Goal: Check status: Verify the current state of an ongoing process or item

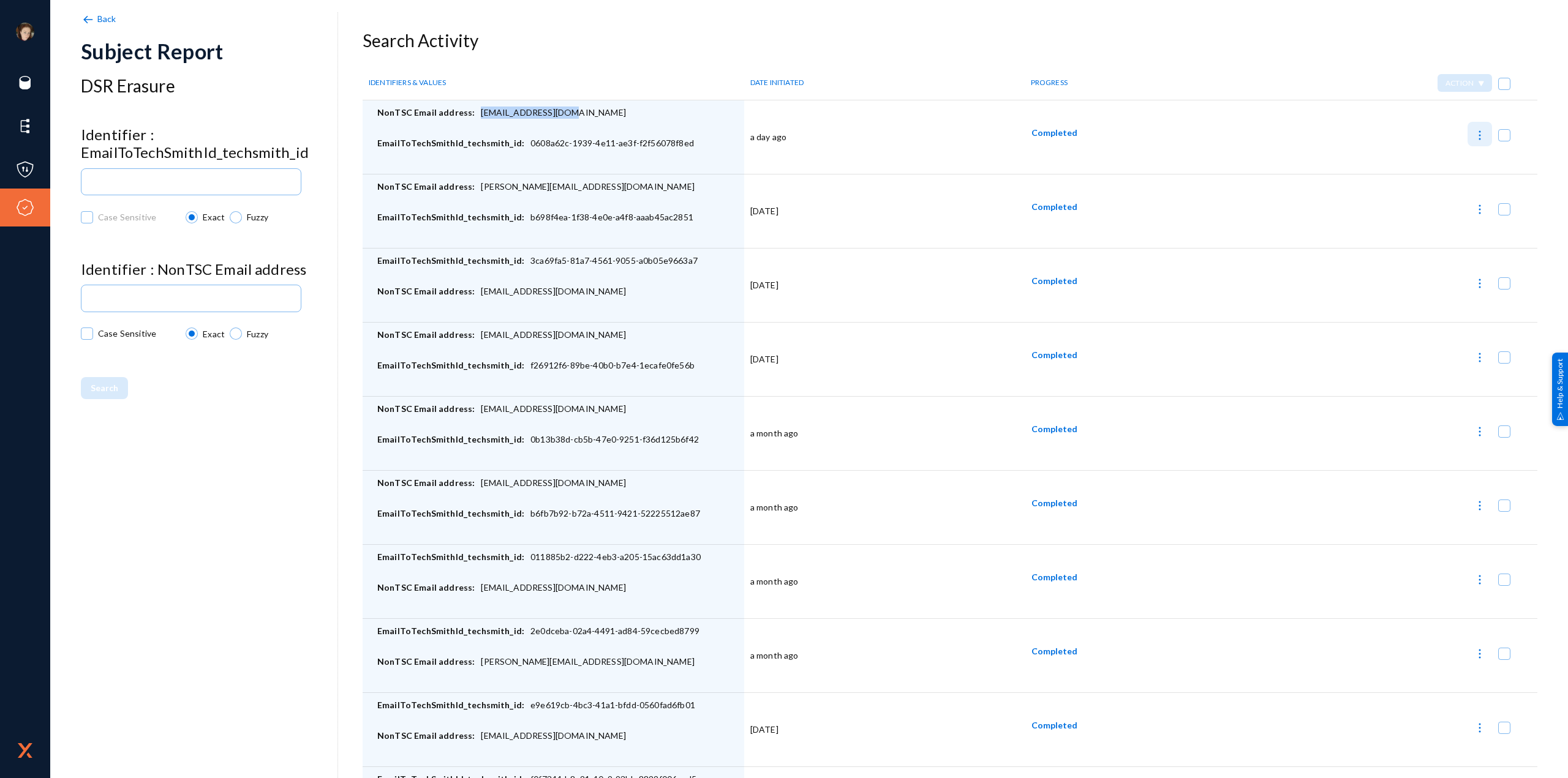
click at [1474, 136] on img at bounding box center [1480, 135] width 12 height 12
click at [1225, 132] on div at bounding box center [784, 389] width 1568 height 778
click at [1063, 128] on span "Completed" at bounding box center [1054, 132] width 46 height 10
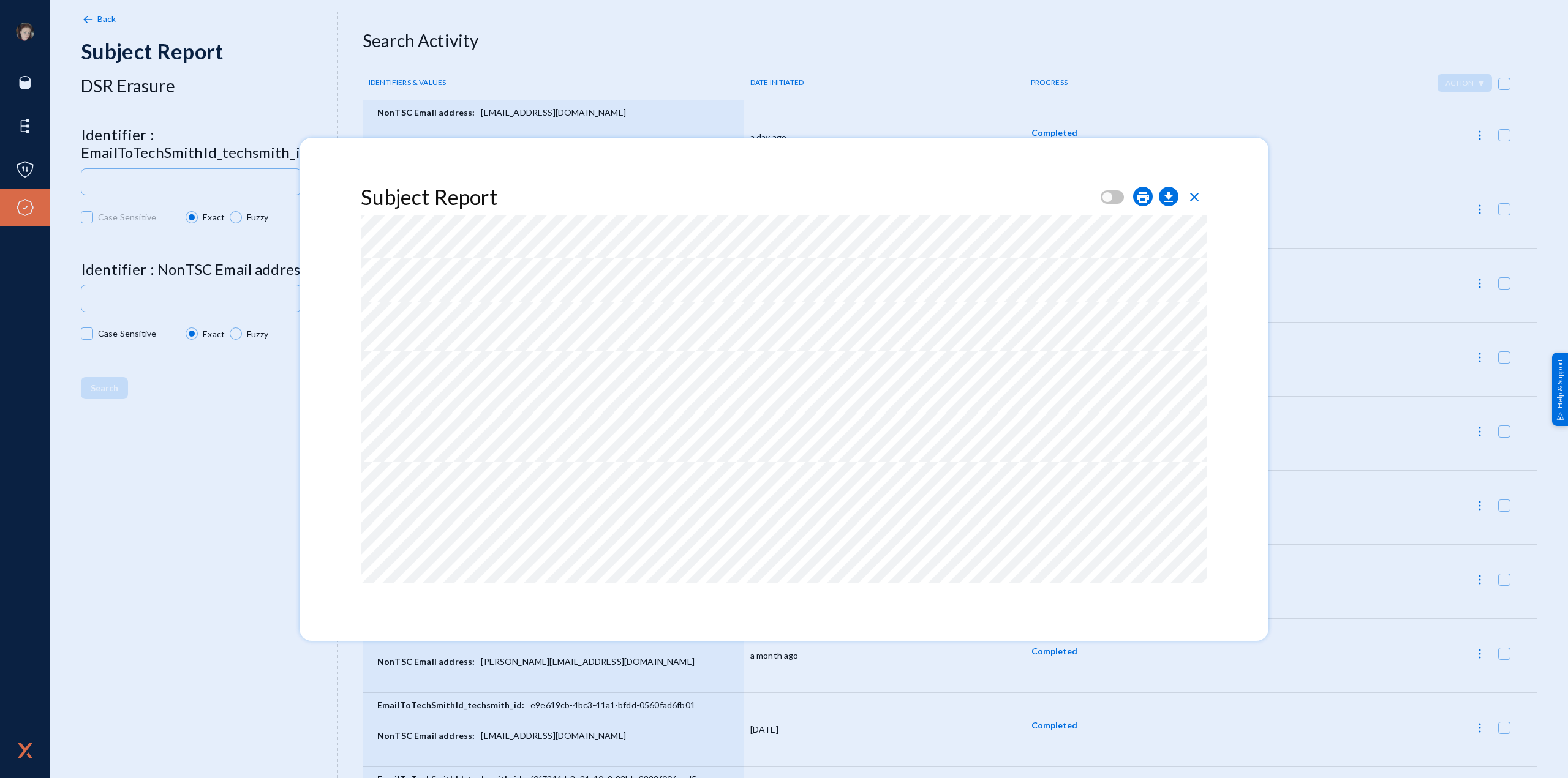
scroll to position [97, 0]
click at [1197, 199] on span "close" at bounding box center [1194, 197] width 14 height 14
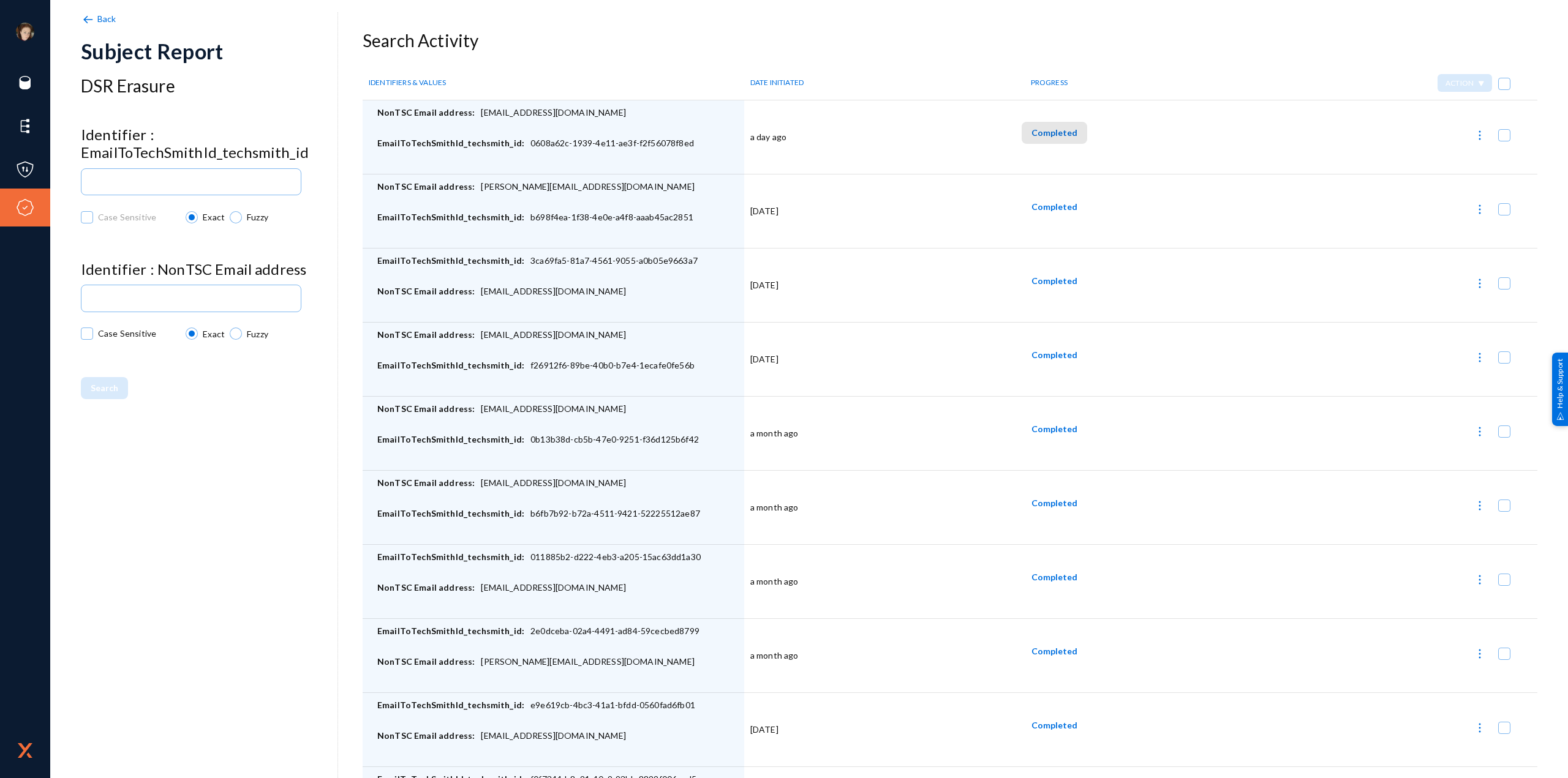
click at [1051, 132] on span "Completed" at bounding box center [1054, 132] width 46 height 10
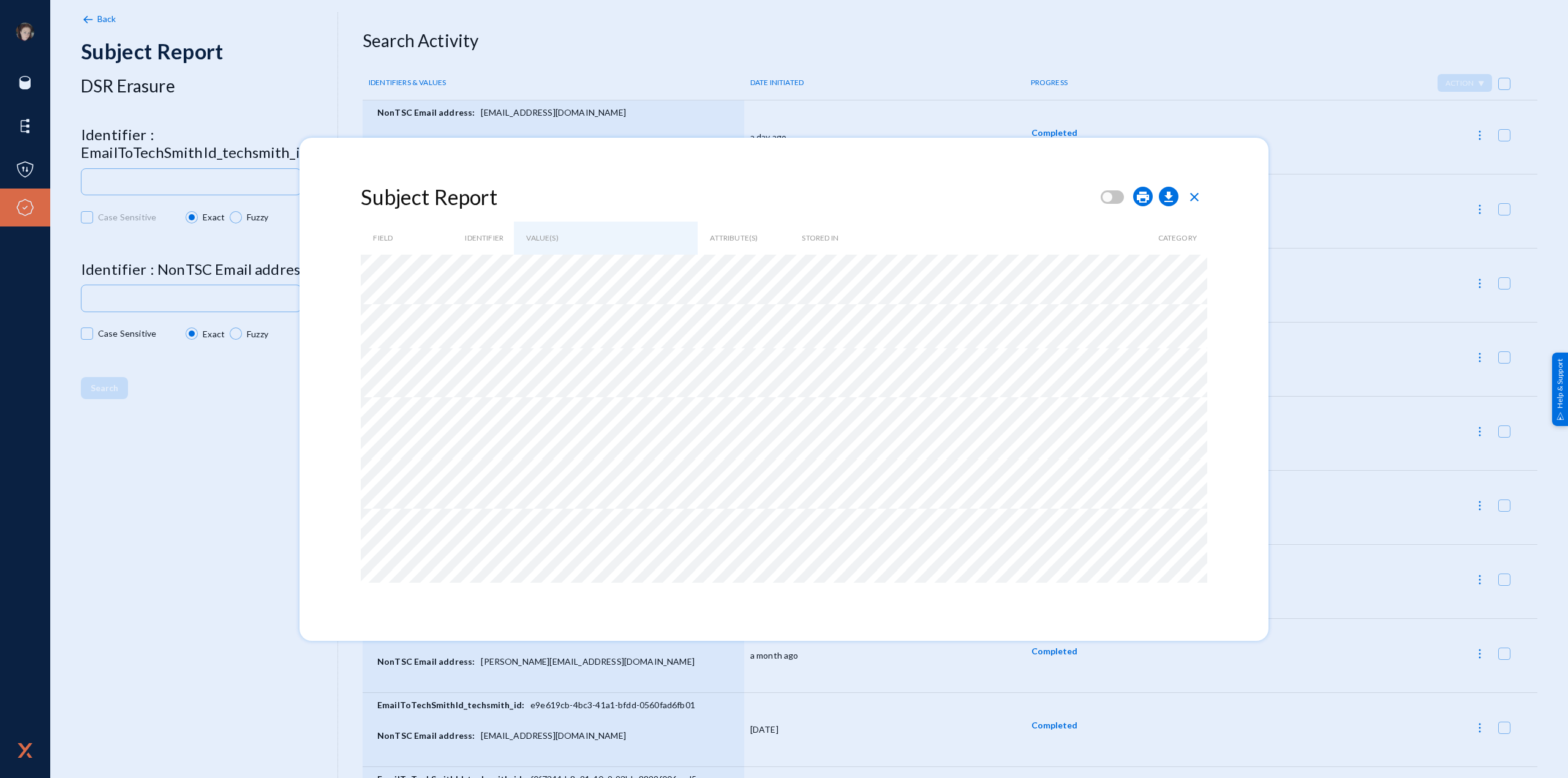
click at [1202, 198] on span "close" at bounding box center [1194, 197] width 14 height 14
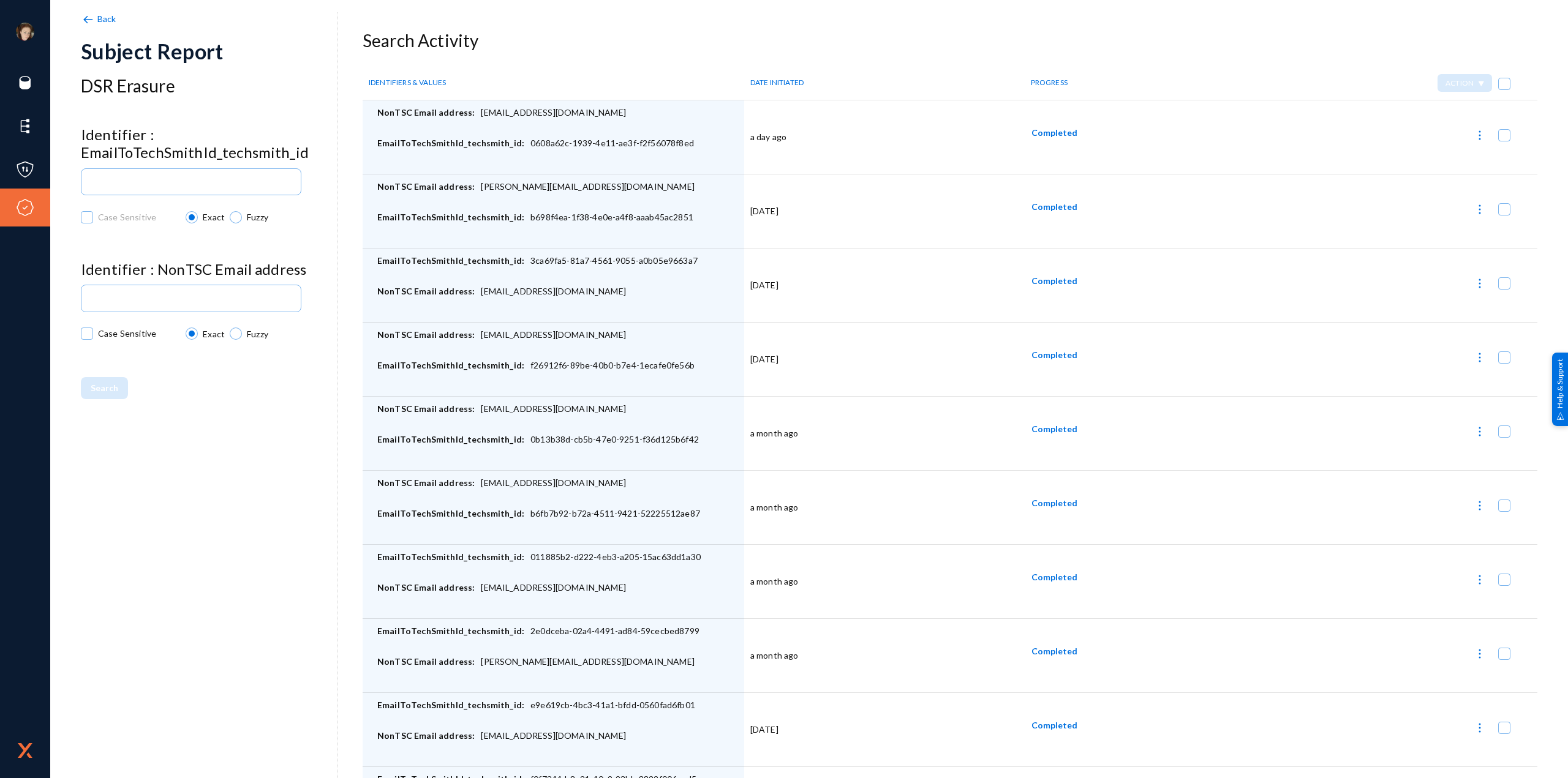
click at [607, 132] on div "NonTSC Email address: [EMAIL_ADDRESS][DOMAIN_NAME]" at bounding box center [558, 122] width 361 height 31
click at [1474, 132] on img at bounding box center [1480, 135] width 12 height 12
click at [1423, 224] on button "Report Progress" at bounding box center [1417, 225] width 133 height 29
checkbox input "false"
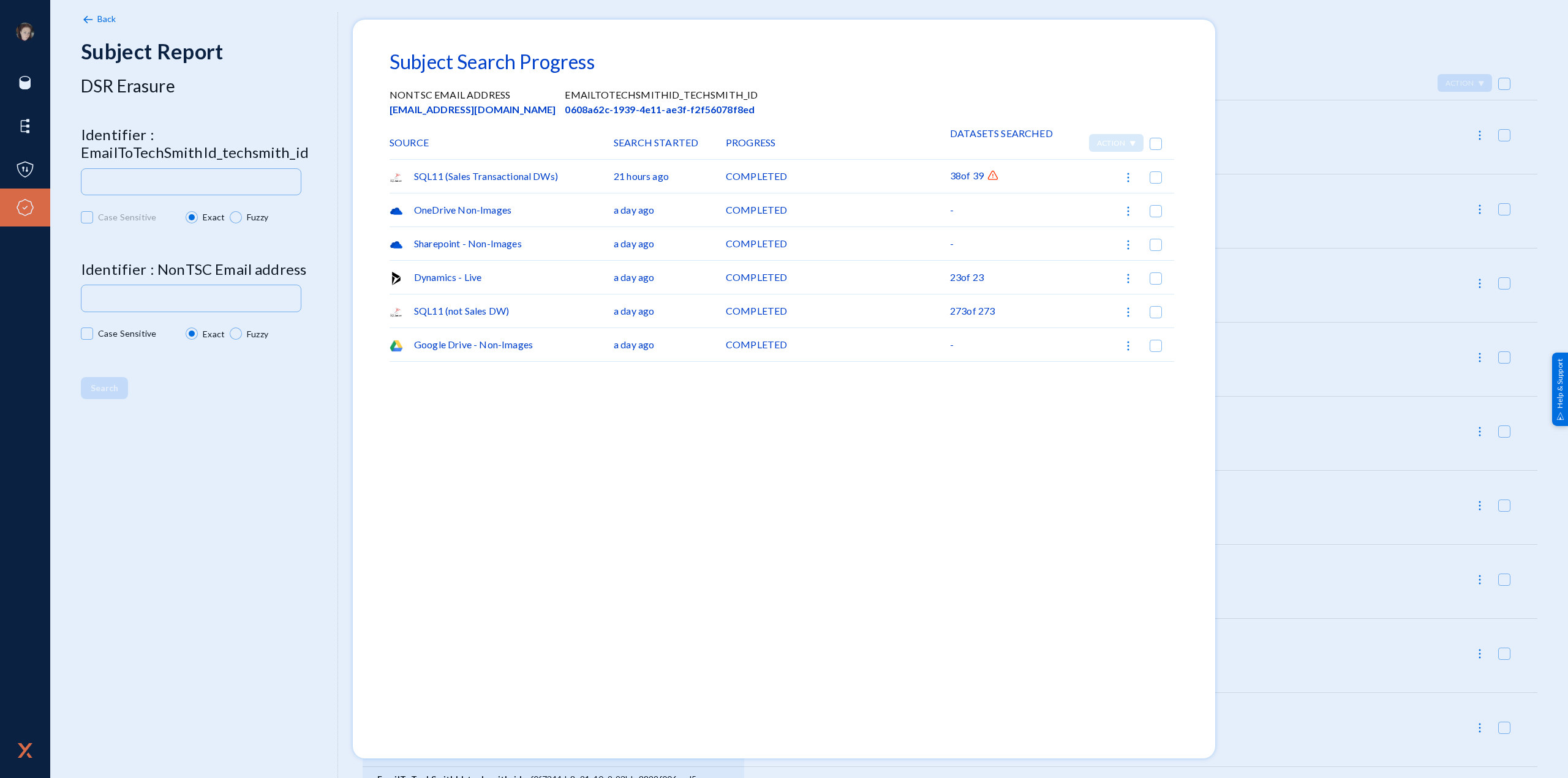
click at [995, 176] on img at bounding box center [993, 176] width 12 height 12
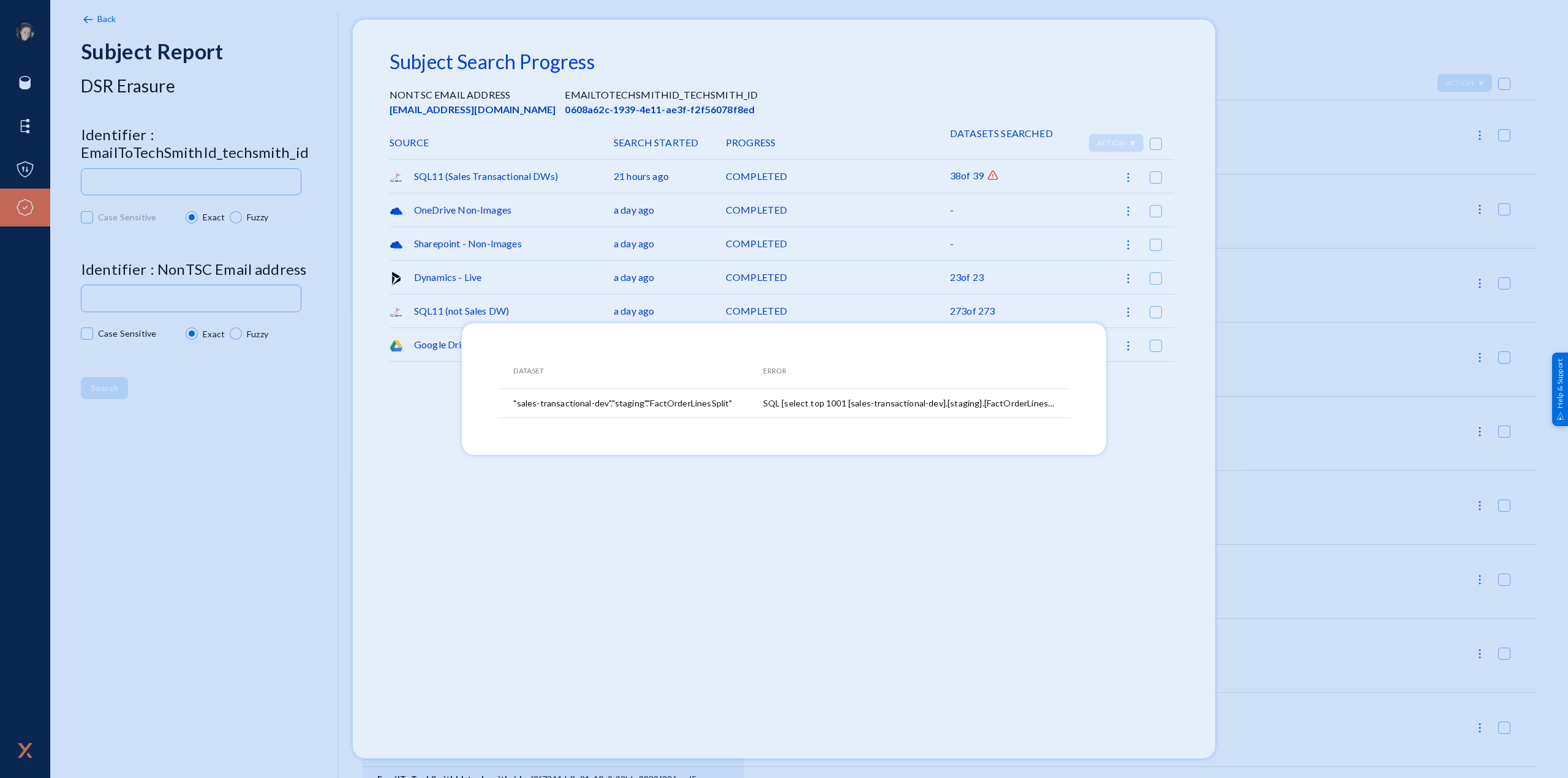
click at [717, 568] on div at bounding box center [784, 389] width 1568 height 778
